Goal: Manage account settings

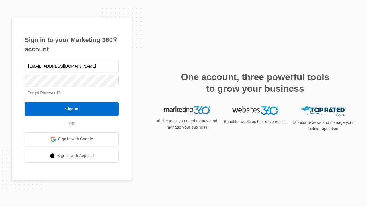
type input "[EMAIL_ADDRESS][DOMAIN_NAME]"
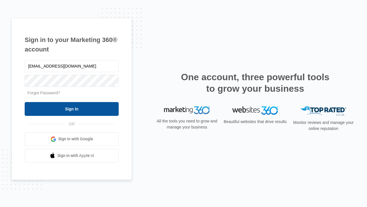
click at [72, 108] on input "Sign In" at bounding box center [72, 109] width 94 height 14
